Goal: Check status: Check status

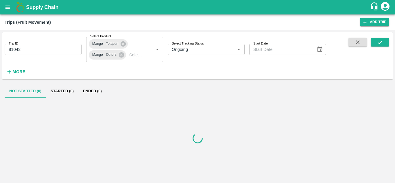
type input "Ongoing"
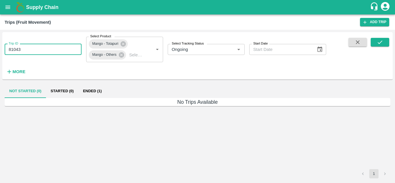
click at [33, 50] on input "81043" at bounding box center [43, 49] width 77 height 11
type input "8"
paste input "text"
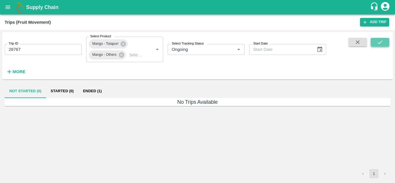
click at [376, 42] on button "submit" at bounding box center [379, 42] width 18 height 9
click at [88, 94] on button "Ended (1)" at bounding box center [92, 91] width 28 height 14
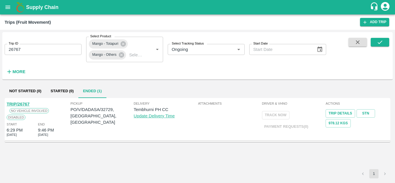
click at [57, 53] on input "26767" at bounding box center [43, 49] width 77 height 11
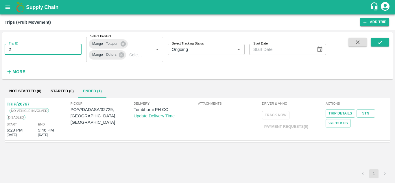
type input "2"
paste input "text"
type input "86659"
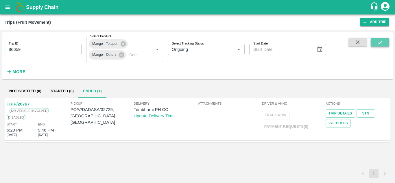
click at [379, 40] on icon "submit" at bounding box center [380, 42] width 6 height 6
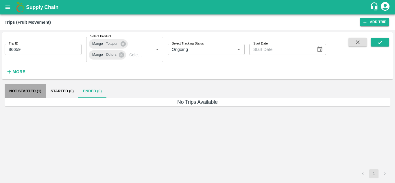
click at [29, 92] on button "Not Started (1)" at bounding box center [25, 91] width 41 height 14
